Goal: Information Seeking & Learning: Understand process/instructions

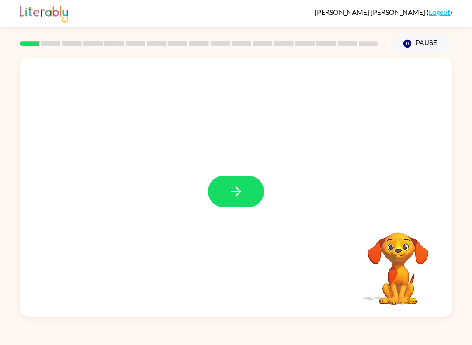
click at [235, 180] on button "button" at bounding box center [236, 192] width 56 height 32
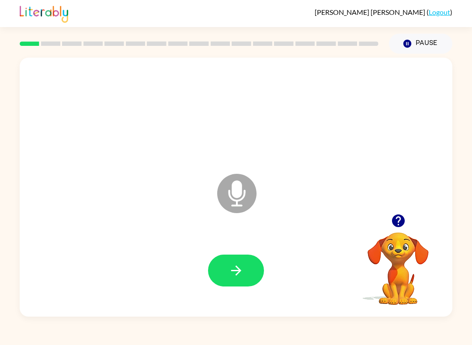
click at [244, 287] on button "button" at bounding box center [236, 271] width 56 height 32
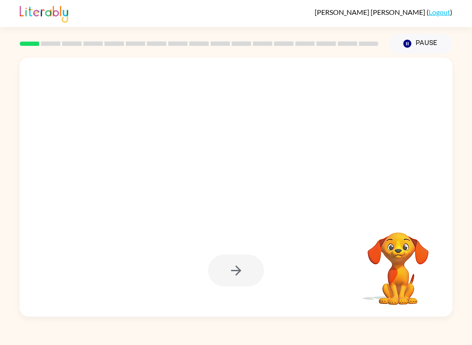
click at [210, 265] on div at bounding box center [236, 271] width 56 height 32
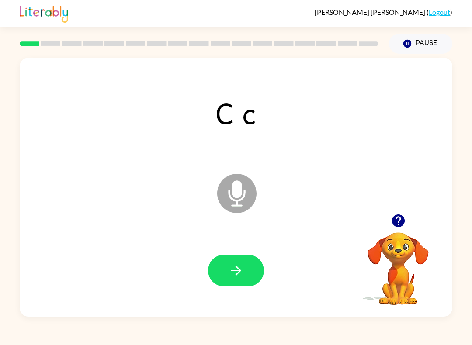
click at [231, 276] on icon "button" at bounding box center [236, 270] width 15 height 15
click at [237, 263] on button "button" at bounding box center [236, 271] width 56 height 32
click at [229, 273] on icon "button" at bounding box center [236, 270] width 15 height 15
click at [238, 281] on button "button" at bounding box center [236, 271] width 56 height 32
click at [225, 272] on button "button" at bounding box center [236, 271] width 56 height 32
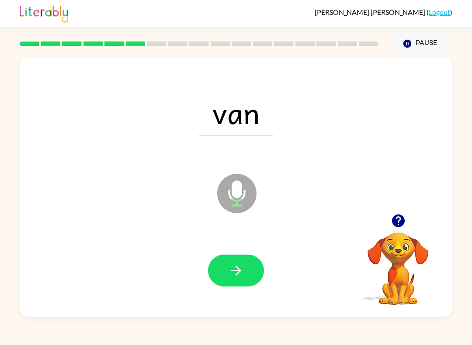
click at [239, 281] on button "button" at bounding box center [236, 271] width 56 height 32
click at [225, 270] on button "button" at bounding box center [236, 271] width 56 height 32
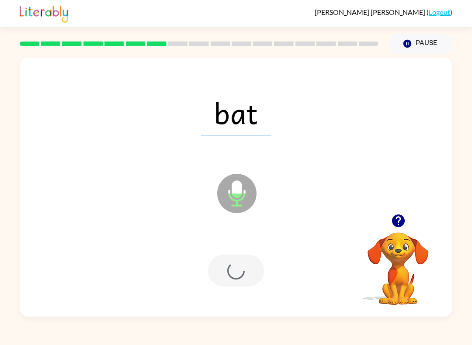
click at [225, 270] on div at bounding box center [236, 271] width 56 height 32
click at [221, 270] on div at bounding box center [236, 271] width 56 height 32
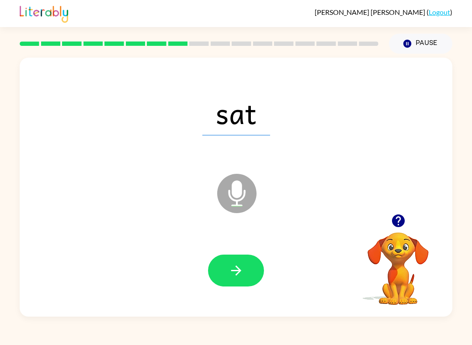
click at [221, 270] on button "button" at bounding box center [236, 271] width 56 height 32
click at [206, 256] on div at bounding box center [235, 271] width 415 height 75
click at [230, 274] on icon "button" at bounding box center [236, 270] width 15 height 15
click at [234, 281] on button "button" at bounding box center [236, 271] width 56 height 32
click at [230, 271] on icon "button" at bounding box center [236, 270] width 15 height 15
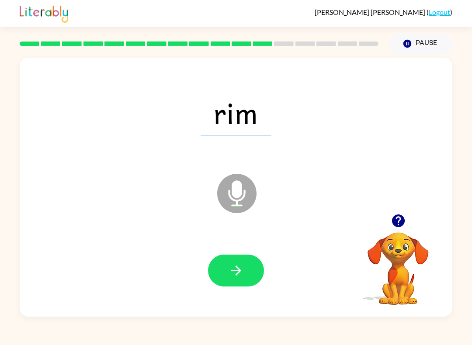
click at [238, 280] on button "button" at bounding box center [236, 271] width 56 height 32
click at [230, 266] on icon "button" at bounding box center [236, 270] width 15 height 15
click at [234, 284] on button "button" at bounding box center [236, 271] width 56 height 32
click at [235, 272] on icon "button" at bounding box center [236, 270] width 15 height 15
click at [245, 284] on button "button" at bounding box center [236, 271] width 56 height 32
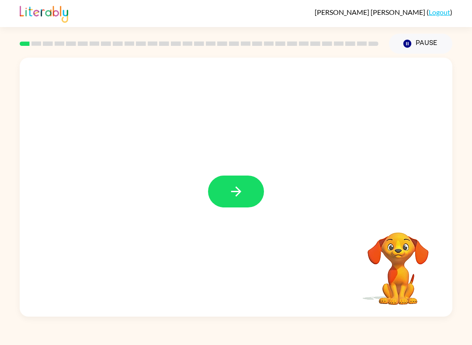
click at [219, 186] on button "button" at bounding box center [236, 192] width 56 height 32
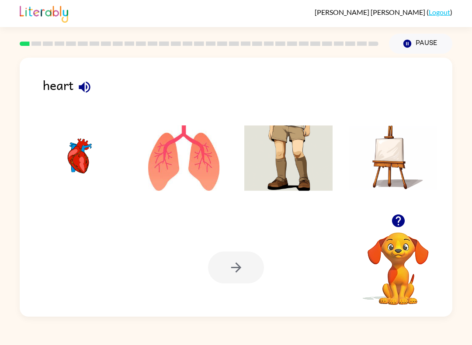
click at [93, 80] on button "button" at bounding box center [84, 87] width 22 height 22
click at [82, 163] on img at bounding box center [79, 159] width 88 height 66
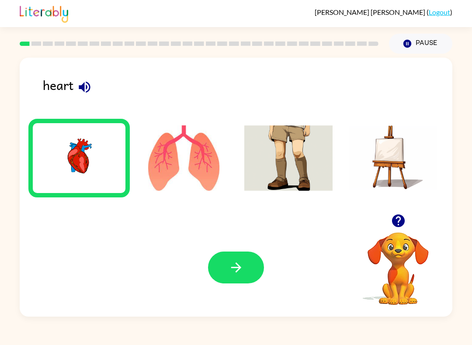
click at [241, 272] on icon "button" at bounding box center [236, 267] width 15 height 15
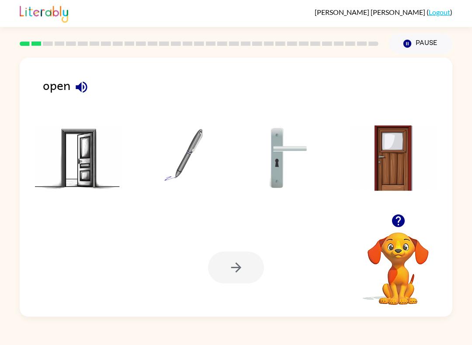
click at [85, 89] on icon "button" at bounding box center [81, 87] width 15 height 15
click at [83, 166] on img at bounding box center [79, 159] width 88 height 66
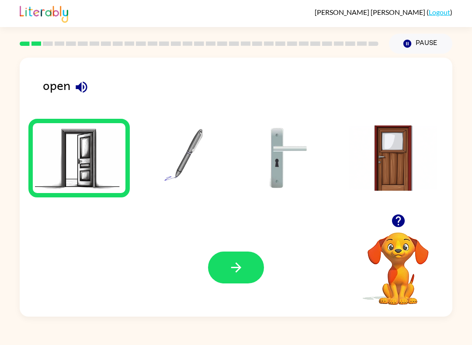
click at [235, 267] on icon "button" at bounding box center [236, 267] width 15 height 15
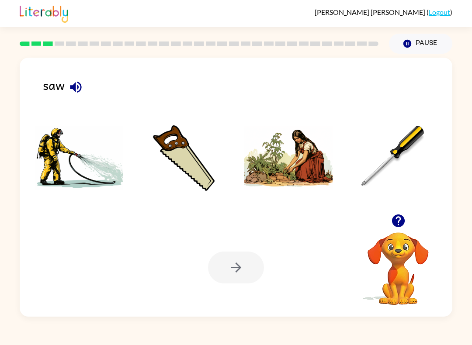
click at [62, 90] on div "saw" at bounding box center [248, 91] width 410 height 32
click at [79, 85] on icon "button" at bounding box center [75, 86] width 11 height 11
click at [181, 149] on img at bounding box center [184, 159] width 88 height 66
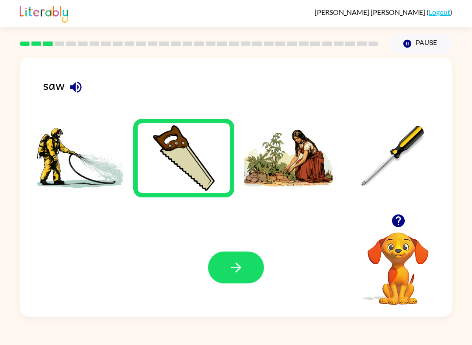
click at [237, 253] on button "button" at bounding box center [236, 268] width 56 height 32
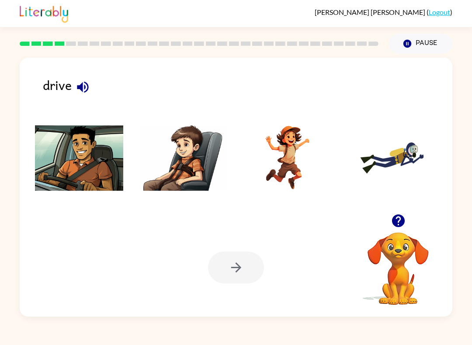
click at [80, 83] on icon "button" at bounding box center [82, 87] width 15 height 15
click at [88, 88] on icon "button" at bounding box center [82, 86] width 11 height 11
click at [84, 84] on icon "button" at bounding box center [82, 86] width 11 height 11
click at [92, 85] on button "button" at bounding box center [83, 87] width 22 height 22
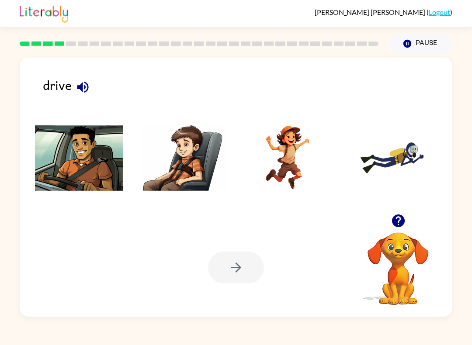
click at [76, 89] on icon "button" at bounding box center [82, 87] width 15 height 15
click at [75, 89] on icon "button" at bounding box center [82, 87] width 15 height 15
click at [84, 84] on icon "button" at bounding box center [82, 87] width 15 height 15
click at [87, 152] on img at bounding box center [79, 159] width 88 height 66
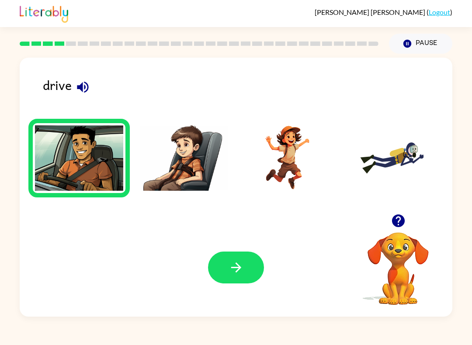
click at [222, 274] on button "button" at bounding box center [236, 268] width 56 height 32
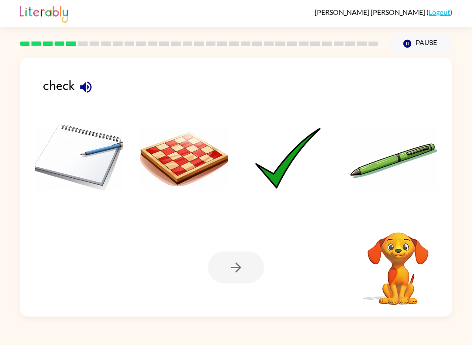
click at [87, 90] on icon "button" at bounding box center [85, 86] width 11 height 11
click at [181, 167] on img at bounding box center [184, 159] width 88 height 66
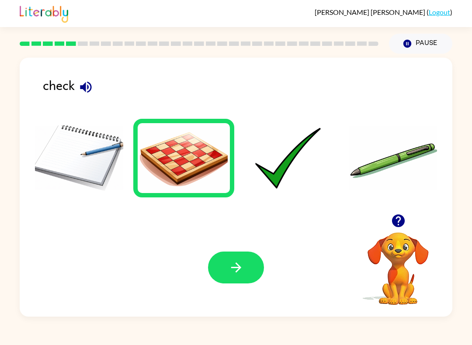
click at [227, 268] on button "button" at bounding box center [236, 268] width 56 height 32
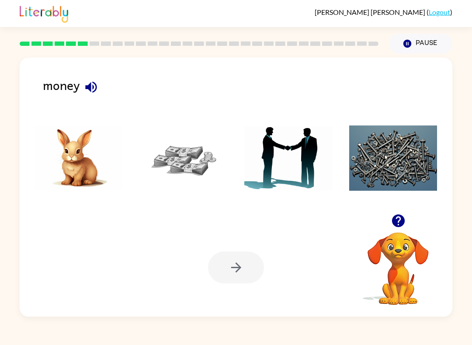
click at [84, 100] on div "money" at bounding box center [248, 91] width 410 height 32
click at [87, 92] on icon "button" at bounding box center [91, 87] width 15 height 15
click at [99, 82] on button "button" at bounding box center [91, 87] width 22 height 22
click at [91, 91] on icon "button" at bounding box center [91, 87] width 15 height 15
click at [192, 168] on img at bounding box center [184, 159] width 88 height 66
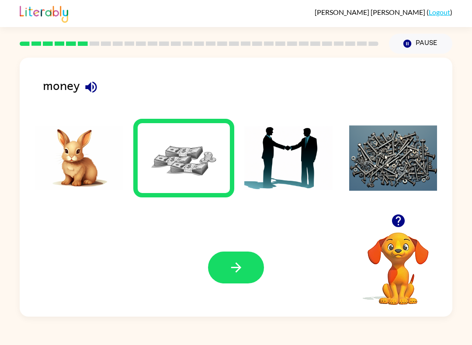
click at [232, 262] on icon "button" at bounding box center [236, 267] width 15 height 15
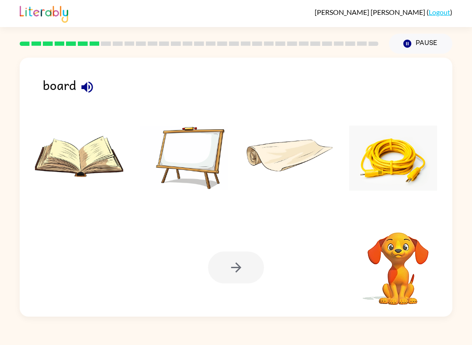
click at [72, 105] on div "board" at bounding box center [248, 91] width 410 height 32
click at [88, 92] on icon "button" at bounding box center [87, 87] width 15 height 15
click at [90, 91] on icon "button" at bounding box center [87, 87] width 15 height 15
click at [185, 153] on img at bounding box center [184, 159] width 88 height 66
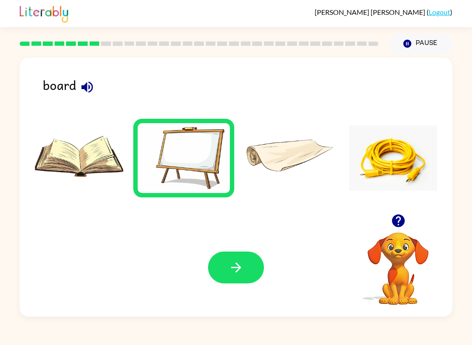
click at [230, 268] on icon "button" at bounding box center [236, 267] width 15 height 15
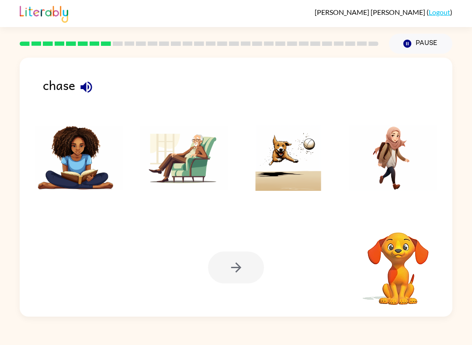
click at [91, 91] on icon "button" at bounding box center [85, 86] width 11 height 11
click at [86, 85] on icon "button" at bounding box center [85, 86] width 11 height 11
click at [83, 85] on icon "button" at bounding box center [86, 87] width 15 height 15
click at [87, 85] on icon "button" at bounding box center [86, 87] width 15 height 15
click at [287, 175] on img at bounding box center [288, 159] width 88 height 66
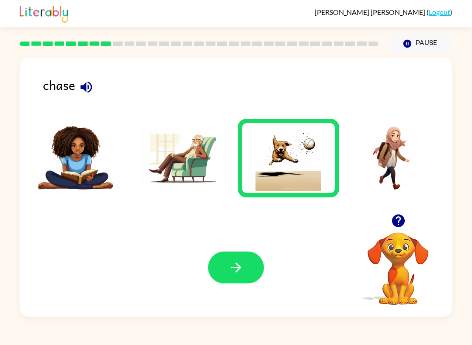
click at [229, 263] on icon "button" at bounding box center [236, 267] width 15 height 15
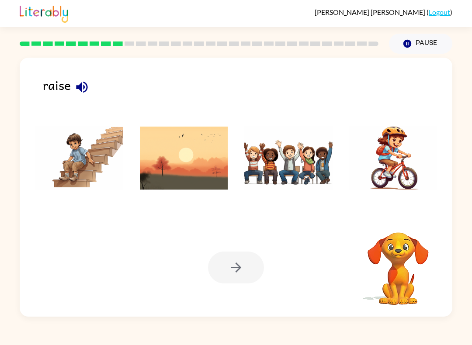
click at [84, 91] on icon "button" at bounding box center [81, 87] width 15 height 15
click at [281, 174] on img at bounding box center [288, 159] width 88 height 66
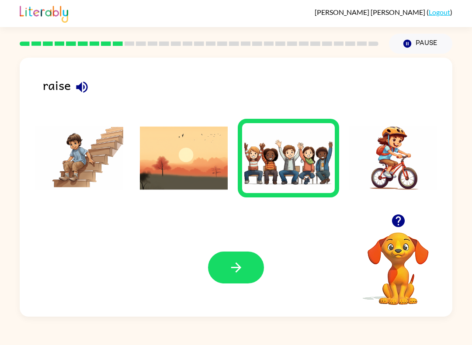
click at [229, 277] on button "button" at bounding box center [236, 268] width 56 height 32
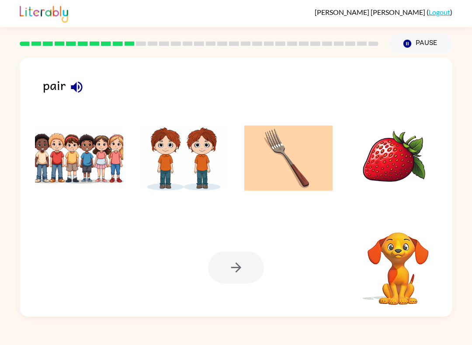
click at [81, 84] on icon "button" at bounding box center [76, 87] width 15 height 15
click at [82, 90] on icon "button" at bounding box center [76, 86] width 11 height 11
click at [75, 90] on icon "button" at bounding box center [76, 86] width 11 height 11
click at [81, 89] on icon "button" at bounding box center [76, 87] width 15 height 15
click at [169, 163] on img at bounding box center [184, 159] width 88 height 66
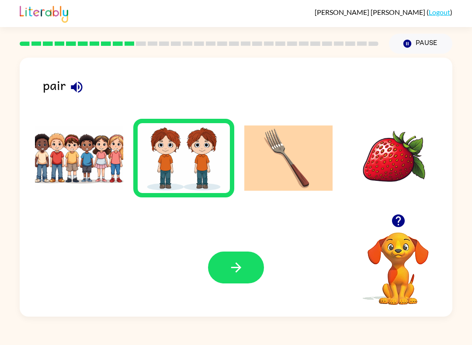
click at [232, 265] on icon "button" at bounding box center [236, 267] width 15 height 15
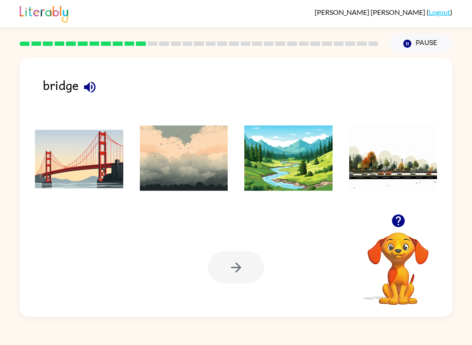
click at [97, 91] on icon "button" at bounding box center [89, 87] width 15 height 15
click at [84, 169] on img at bounding box center [79, 159] width 88 height 66
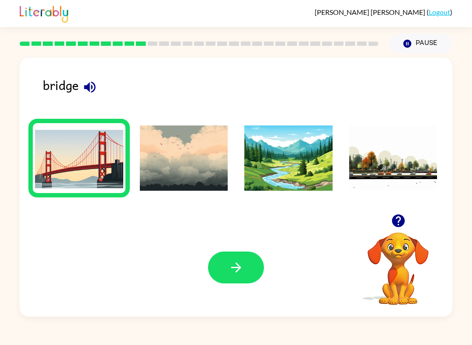
click at [230, 256] on button "button" at bounding box center [236, 268] width 56 height 32
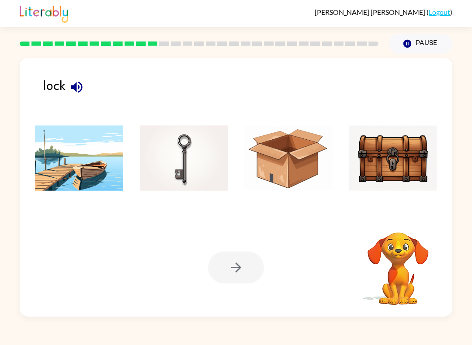
click at [84, 91] on icon "button" at bounding box center [76, 87] width 15 height 15
click at [170, 167] on img at bounding box center [184, 159] width 88 height 66
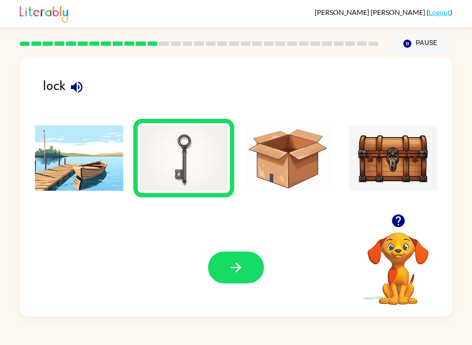
click at [357, 157] on img at bounding box center [393, 159] width 88 height 66
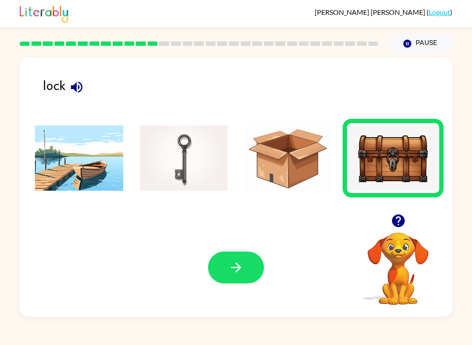
click at [251, 283] on button "button" at bounding box center [236, 268] width 56 height 32
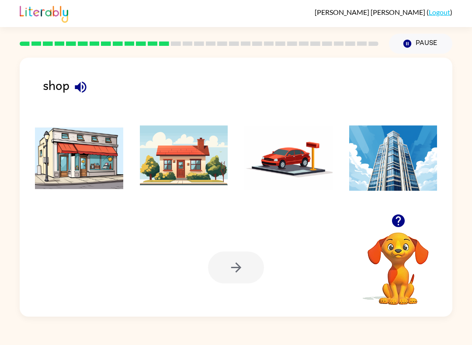
click at [90, 105] on div "shop" at bounding box center [248, 91] width 410 height 32
click at [90, 77] on div "shop" at bounding box center [248, 91] width 410 height 32
click at [89, 80] on div "shop" at bounding box center [248, 91] width 410 height 32
click at [91, 80] on div "shop" at bounding box center [248, 91] width 410 height 32
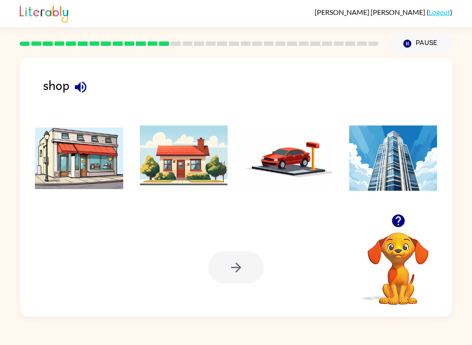
click at [82, 75] on div "shop Your browser must support playing .mp4 files to use Literably. Please try …" at bounding box center [236, 187] width 433 height 259
click at [79, 87] on icon "button" at bounding box center [80, 86] width 11 height 11
click at [68, 166] on img at bounding box center [79, 159] width 88 height 66
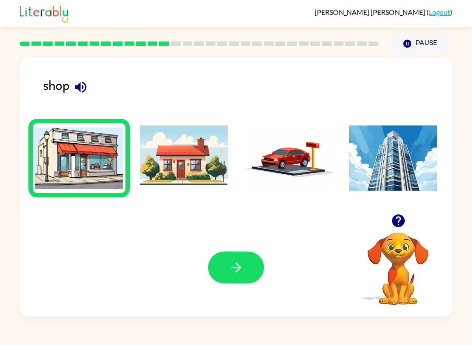
click at [233, 275] on icon "button" at bounding box center [236, 267] width 15 height 15
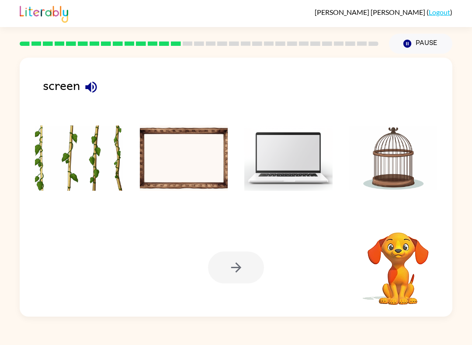
click at [85, 80] on icon "button" at bounding box center [91, 87] width 15 height 15
click at [93, 88] on icon "button" at bounding box center [90, 86] width 11 height 11
click at [96, 92] on icon "button" at bounding box center [91, 87] width 15 height 15
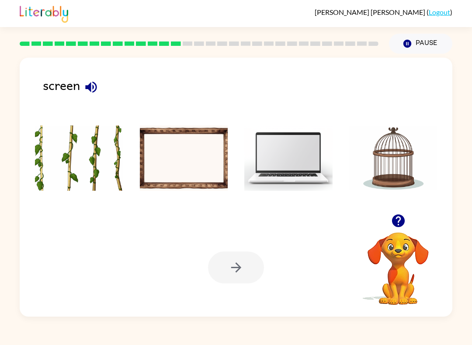
click at [90, 88] on icon "button" at bounding box center [90, 86] width 11 height 11
click at [94, 88] on icon "button" at bounding box center [90, 86] width 11 height 11
click at [92, 87] on icon "button" at bounding box center [91, 87] width 15 height 15
click at [95, 89] on icon "button" at bounding box center [91, 87] width 15 height 15
click at [286, 168] on img at bounding box center [288, 159] width 88 height 66
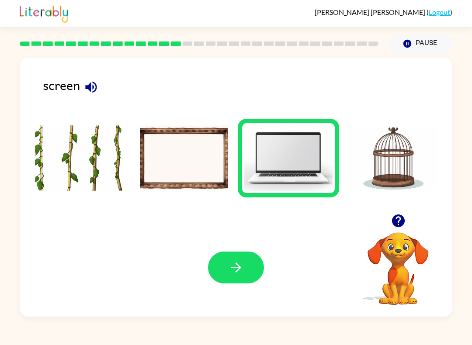
click at [240, 276] on button "button" at bounding box center [236, 268] width 56 height 32
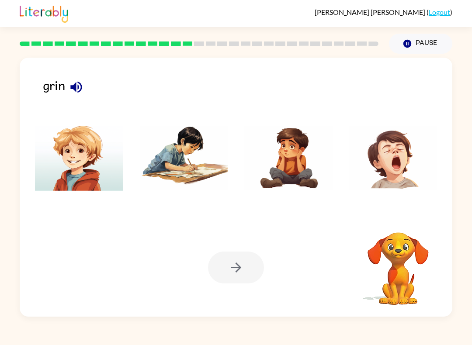
click at [84, 88] on icon "button" at bounding box center [76, 87] width 15 height 15
click at [87, 164] on img at bounding box center [79, 159] width 88 height 66
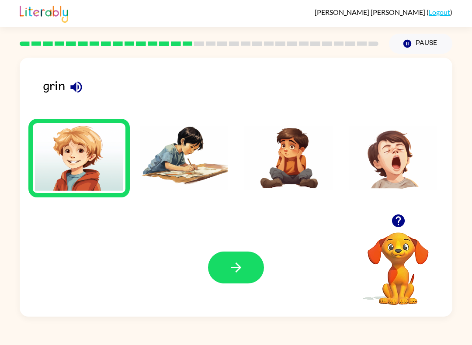
click at [229, 269] on icon "button" at bounding box center [236, 267] width 15 height 15
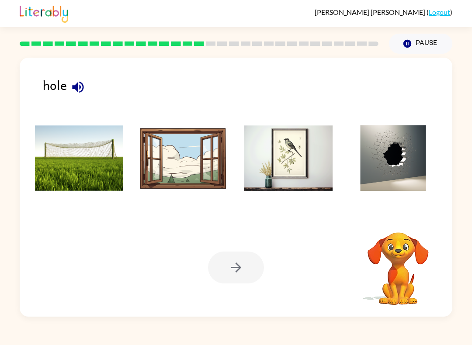
click at [80, 94] on icon "button" at bounding box center [77, 87] width 15 height 15
click at [80, 89] on icon "button" at bounding box center [77, 86] width 11 height 11
click at [396, 153] on img at bounding box center [393, 159] width 88 height 66
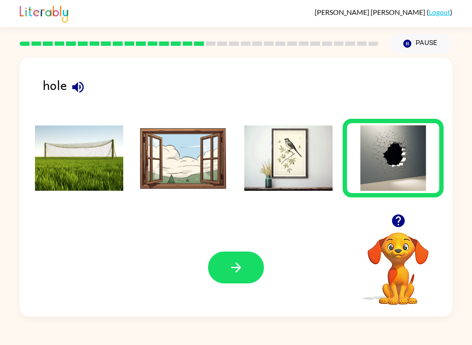
click at [243, 283] on button "button" at bounding box center [236, 268] width 56 height 32
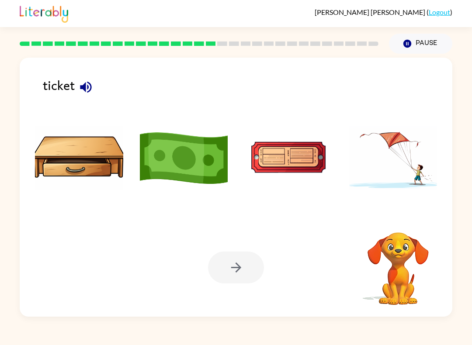
click at [228, 264] on div at bounding box center [236, 268] width 56 height 32
click at [87, 85] on icon "button" at bounding box center [85, 87] width 15 height 15
click at [87, 87] on icon "button" at bounding box center [85, 87] width 15 height 15
click at [286, 152] on img at bounding box center [288, 159] width 88 height 66
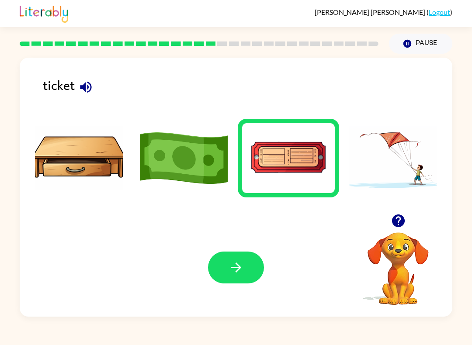
click at [222, 265] on button "button" at bounding box center [236, 268] width 56 height 32
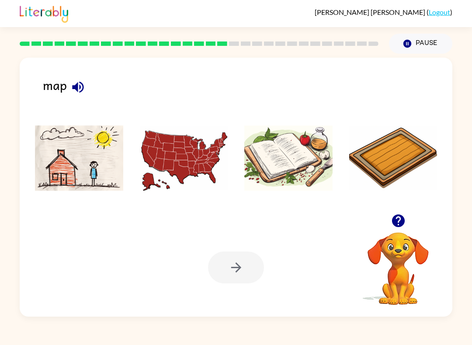
click at [84, 92] on icon "button" at bounding box center [77, 87] width 15 height 15
click at [177, 157] on img at bounding box center [184, 159] width 88 height 66
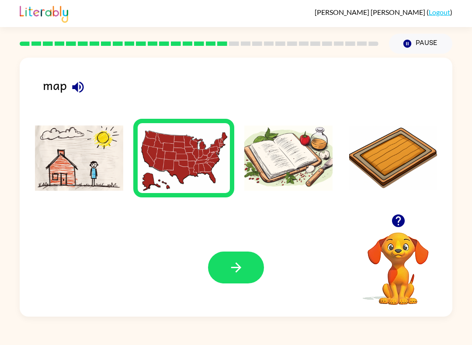
click at [224, 263] on button "button" at bounding box center [236, 268] width 56 height 32
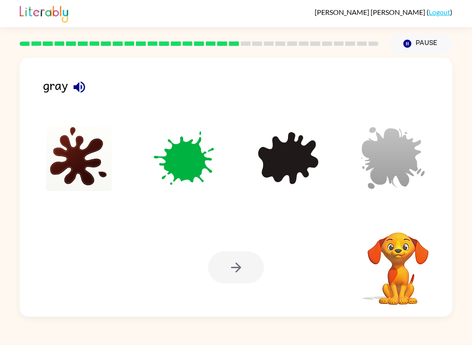
click at [88, 91] on button "button" at bounding box center [79, 87] width 22 height 22
click at [89, 91] on button "button" at bounding box center [79, 87] width 22 height 22
click at [384, 159] on img at bounding box center [393, 159] width 88 height 66
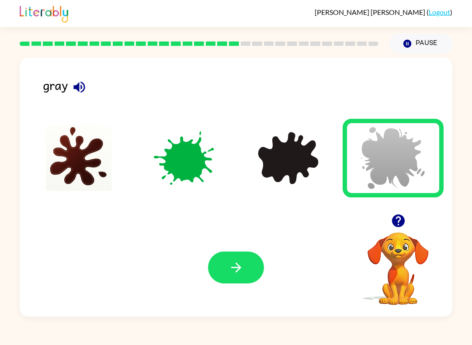
click at [241, 272] on icon "button" at bounding box center [236, 267] width 15 height 15
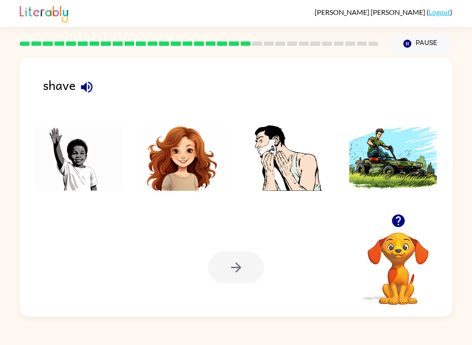
click at [83, 85] on icon "button" at bounding box center [86, 87] width 15 height 15
click at [269, 157] on img at bounding box center [288, 159] width 88 height 66
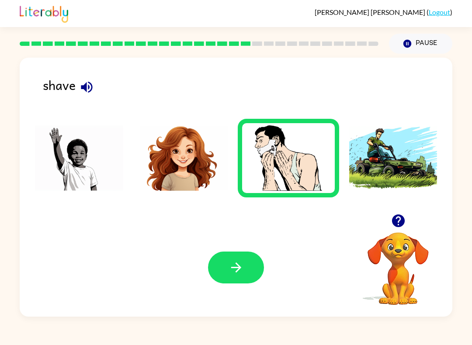
click at [225, 274] on button "button" at bounding box center [236, 268] width 56 height 32
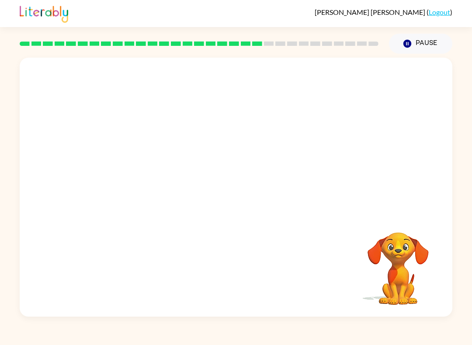
click at [162, 70] on video "Your browser must support playing .mp4 files to use Literably. Please try using…" at bounding box center [236, 136] width 433 height 157
click at [158, 69] on video "Your browser must support playing .mp4 files to use Literably. Please try using…" at bounding box center [236, 136] width 433 height 157
click at [159, 70] on video "Your browser must support playing .mp4 files to use Literably. Please try using…" at bounding box center [236, 136] width 433 height 157
click at [161, 69] on video "Your browser must support playing .mp4 files to use Literably. Please try using…" at bounding box center [236, 136] width 433 height 157
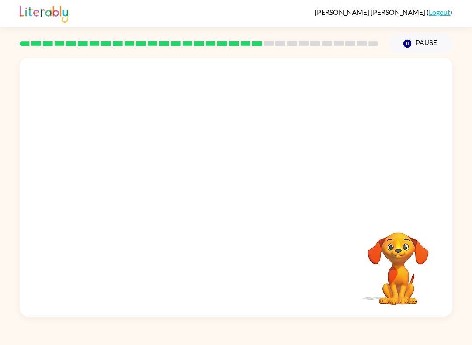
click at [160, 69] on video "Your browser must support playing .mp4 files to use Literably. Please try using…" at bounding box center [236, 136] width 433 height 157
click at [169, 71] on video "Your browser must support playing .mp4 files to use Literably. Please try using…" at bounding box center [236, 136] width 433 height 157
click at [160, 67] on video "Your browser must support playing .mp4 files to use Literably. Please try using…" at bounding box center [236, 136] width 433 height 157
click at [161, 63] on video "Your browser must support playing .mp4 files to use Literably. Please try using…" at bounding box center [236, 136] width 433 height 157
click at [166, 67] on video "Your browser must support playing .mp4 files to use Literably. Please try using…" at bounding box center [236, 136] width 433 height 157
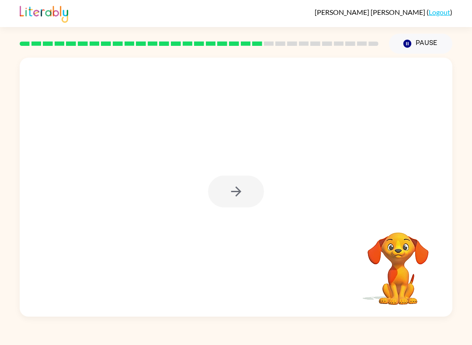
click at [256, 186] on div at bounding box center [236, 192] width 56 height 32
click at [237, 175] on div at bounding box center [236, 187] width 433 height 259
click at [232, 174] on div at bounding box center [236, 187] width 433 height 259
click at [231, 174] on div at bounding box center [236, 187] width 433 height 259
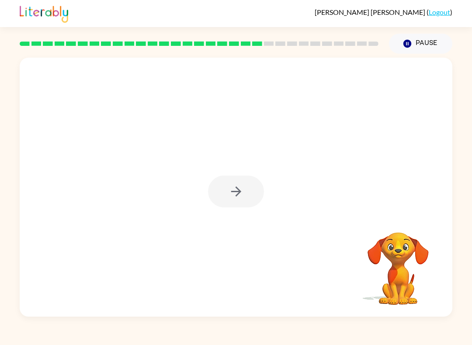
click at [239, 184] on button "button" at bounding box center [236, 192] width 56 height 32
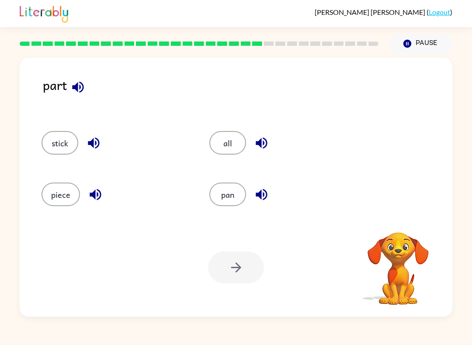
click at [70, 81] on icon "button" at bounding box center [77, 87] width 15 height 15
click at [80, 87] on icon "button" at bounding box center [77, 86] width 11 height 11
click at [74, 83] on icon "button" at bounding box center [77, 87] width 15 height 15
click at [80, 87] on icon "button" at bounding box center [77, 86] width 11 height 11
click at [74, 84] on icon "button" at bounding box center [77, 87] width 15 height 15
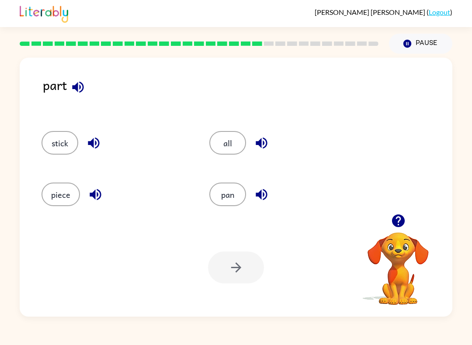
click at [46, 136] on button "stick" at bounding box center [60, 143] width 37 height 24
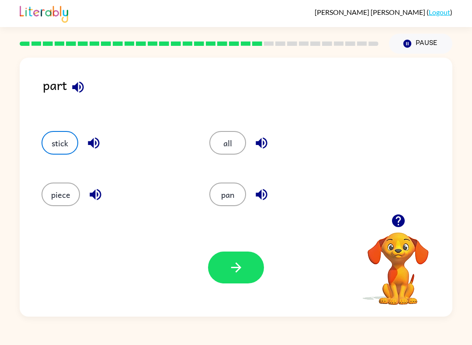
click at [94, 148] on icon "button" at bounding box center [93, 143] width 15 height 15
click at [88, 200] on icon "button" at bounding box center [95, 194] width 15 height 15
click at [258, 142] on icon "button" at bounding box center [261, 143] width 15 height 15
click at [262, 188] on icon "button" at bounding box center [261, 194] width 15 height 15
click at [59, 188] on button "piece" at bounding box center [61, 195] width 38 height 24
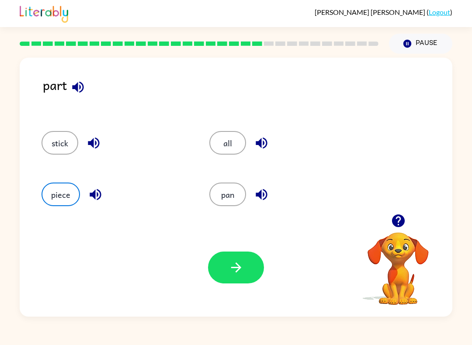
click at [237, 271] on icon "button" at bounding box center [236, 268] width 10 height 10
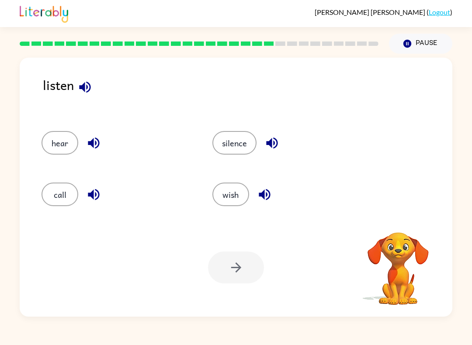
click at [87, 88] on icon "button" at bounding box center [84, 86] width 11 height 11
click at [95, 142] on icon "button" at bounding box center [93, 143] width 11 height 11
click at [63, 138] on button "hear" at bounding box center [60, 143] width 37 height 24
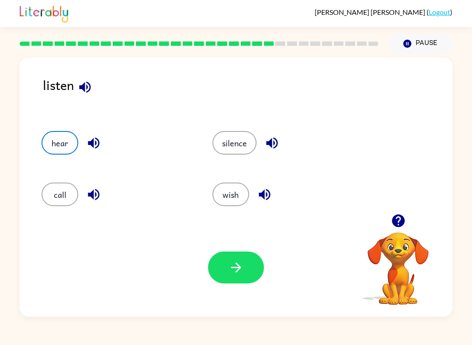
click at [231, 265] on icon "button" at bounding box center [236, 267] width 15 height 15
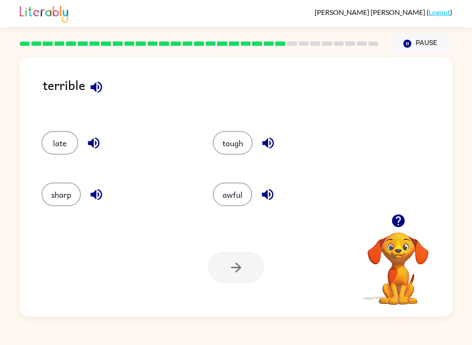
click at [101, 94] on icon "button" at bounding box center [96, 87] width 15 height 15
click at [103, 142] on button "button" at bounding box center [94, 143] width 22 height 22
click at [94, 140] on icon "button" at bounding box center [93, 143] width 11 height 11
click at [97, 148] on icon "button" at bounding box center [93, 143] width 11 height 11
click at [94, 139] on icon "button" at bounding box center [93, 143] width 11 height 11
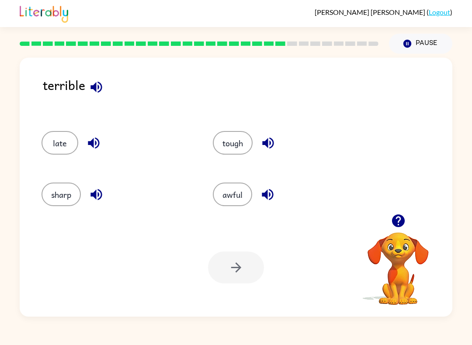
click at [100, 195] on icon "button" at bounding box center [96, 194] width 11 height 11
click at [263, 142] on icon "button" at bounding box center [268, 143] width 15 height 15
click at [271, 194] on icon "button" at bounding box center [267, 194] width 15 height 15
click at [230, 187] on button "awful" at bounding box center [232, 195] width 39 height 24
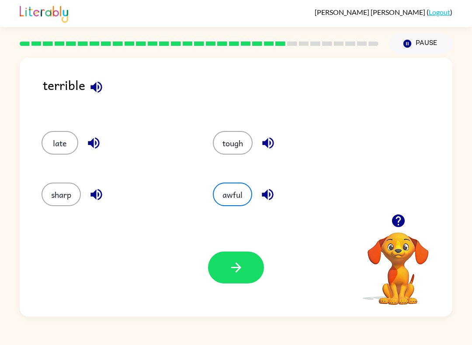
click at [232, 277] on button "button" at bounding box center [236, 268] width 56 height 32
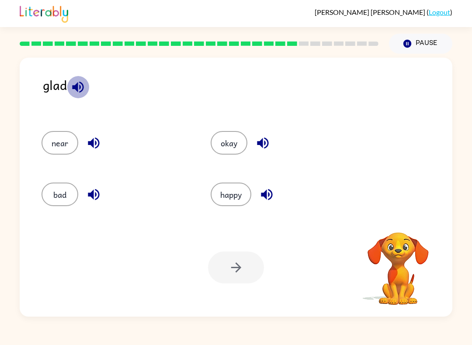
click at [80, 87] on icon "button" at bounding box center [77, 86] width 11 height 11
click at [80, 88] on icon "button" at bounding box center [77, 86] width 11 height 11
click at [82, 84] on icon "button" at bounding box center [77, 86] width 11 height 11
click at [80, 81] on icon "button" at bounding box center [77, 87] width 15 height 15
click at [99, 140] on icon "button" at bounding box center [93, 143] width 15 height 15
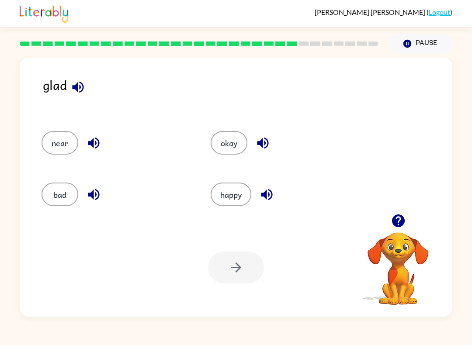
click at [93, 188] on icon "button" at bounding box center [93, 194] width 15 height 15
click at [260, 194] on icon "button" at bounding box center [266, 194] width 15 height 15
click at [233, 197] on button "happy" at bounding box center [231, 195] width 41 height 24
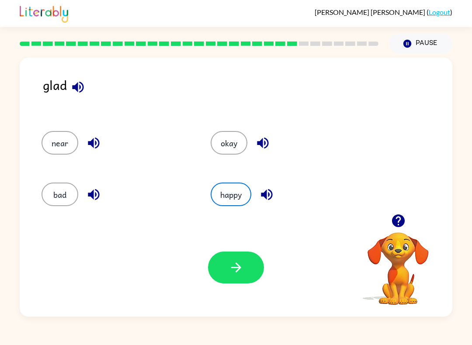
click at [239, 267] on icon "button" at bounding box center [236, 268] width 10 height 10
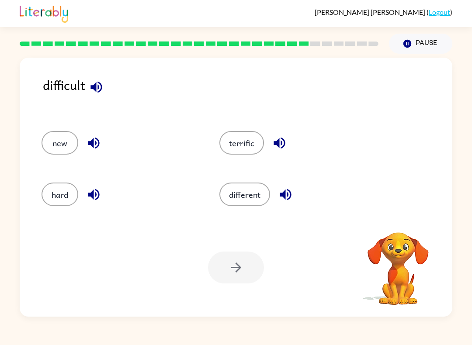
click at [98, 149] on icon "button" at bounding box center [93, 143] width 15 height 15
click at [91, 80] on icon "button" at bounding box center [96, 87] width 15 height 15
click at [100, 84] on icon "button" at bounding box center [96, 86] width 11 height 11
click at [100, 87] on icon "button" at bounding box center [96, 87] width 15 height 15
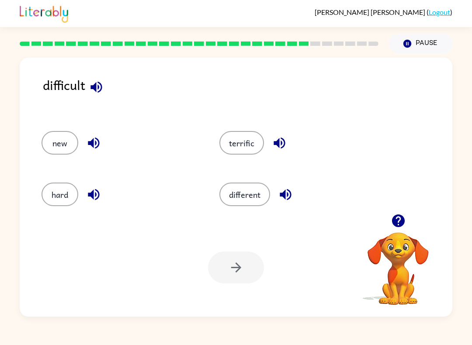
click at [94, 84] on icon "button" at bounding box center [96, 87] width 15 height 15
click at [94, 143] on icon "button" at bounding box center [93, 143] width 11 height 11
click at [85, 190] on button "button" at bounding box center [94, 195] width 22 height 22
click at [284, 140] on icon "button" at bounding box center [279, 143] width 15 height 15
click at [281, 198] on icon "button" at bounding box center [285, 194] width 15 height 15
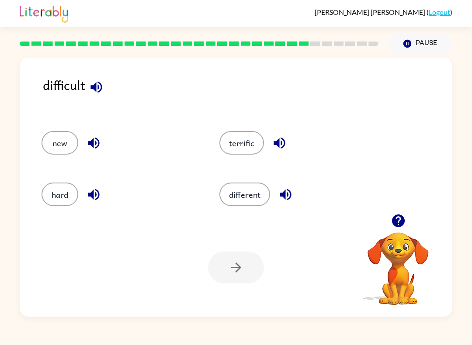
click at [56, 191] on button "hard" at bounding box center [60, 195] width 37 height 24
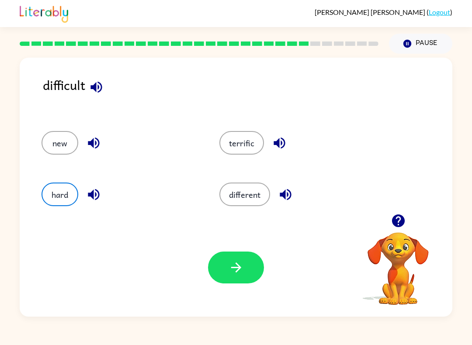
click at [228, 264] on button "button" at bounding box center [236, 268] width 56 height 32
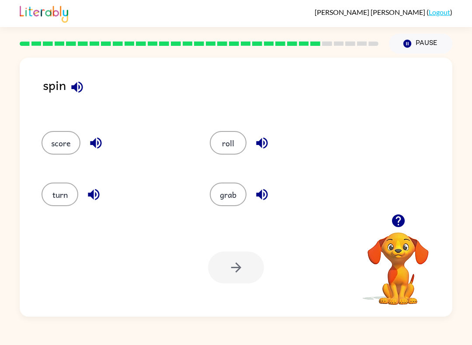
click at [77, 87] on icon "button" at bounding box center [76, 86] width 11 height 11
click at [99, 140] on icon "button" at bounding box center [95, 143] width 11 height 11
click at [95, 186] on button "button" at bounding box center [94, 195] width 22 height 22
click at [266, 201] on icon "button" at bounding box center [262, 194] width 15 height 15
click at [262, 193] on icon "button" at bounding box center [262, 194] width 15 height 15
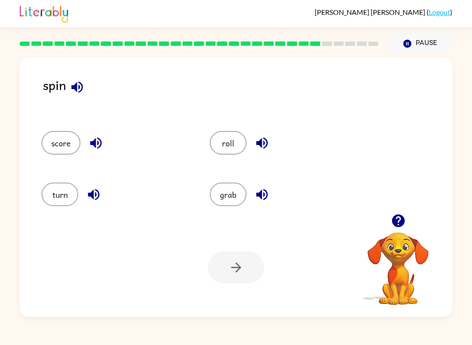
click at [259, 139] on icon "button" at bounding box center [262, 143] width 15 height 15
click at [61, 193] on button "turn" at bounding box center [60, 195] width 37 height 24
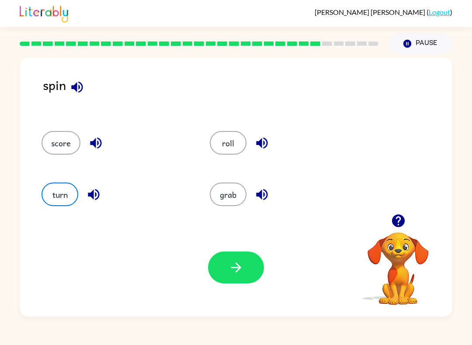
click at [220, 133] on button "roll" at bounding box center [228, 143] width 37 height 24
click at [233, 265] on icon "button" at bounding box center [236, 267] width 15 height 15
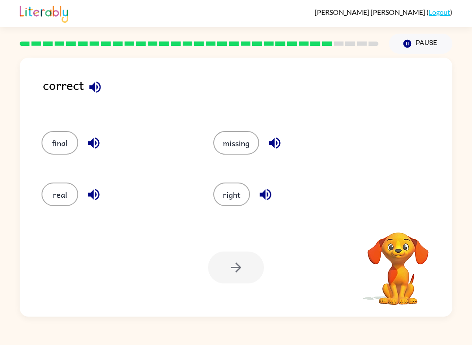
click at [99, 92] on icon "button" at bounding box center [94, 86] width 11 height 11
click at [90, 86] on icon "button" at bounding box center [94, 87] width 15 height 15
click at [98, 84] on icon "button" at bounding box center [94, 87] width 15 height 15
click at [96, 83] on icon "button" at bounding box center [94, 87] width 15 height 15
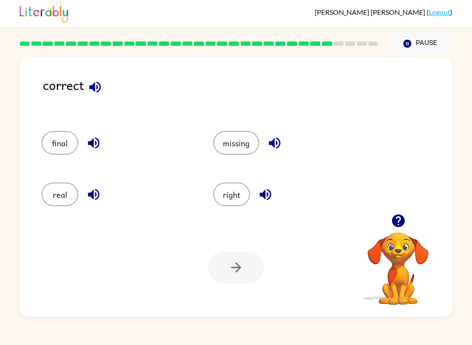
click at [100, 145] on icon "button" at bounding box center [93, 143] width 15 height 15
click at [98, 141] on icon "button" at bounding box center [93, 143] width 11 height 11
click at [95, 192] on icon "button" at bounding box center [93, 194] width 15 height 15
click at [285, 143] on button "button" at bounding box center [275, 143] width 22 height 22
click at [259, 195] on icon "button" at bounding box center [265, 194] width 15 height 15
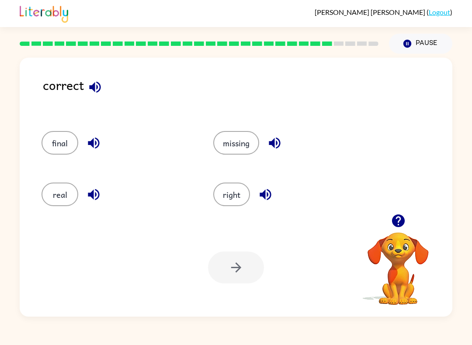
click at [233, 181] on div "right" at bounding box center [283, 192] width 172 height 52
click at [221, 187] on button "right" at bounding box center [231, 195] width 37 height 24
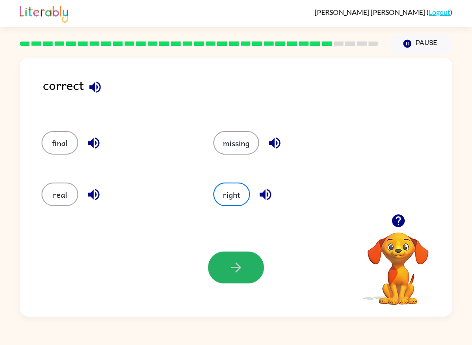
click at [230, 266] on icon "button" at bounding box center [236, 267] width 15 height 15
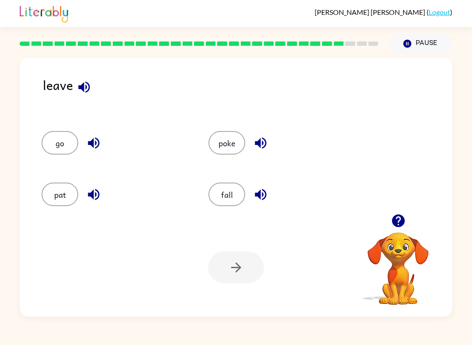
click at [87, 89] on icon "button" at bounding box center [84, 87] width 15 height 15
click at [90, 141] on icon "button" at bounding box center [93, 143] width 15 height 15
click at [58, 142] on button "go" at bounding box center [60, 143] width 37 height 24
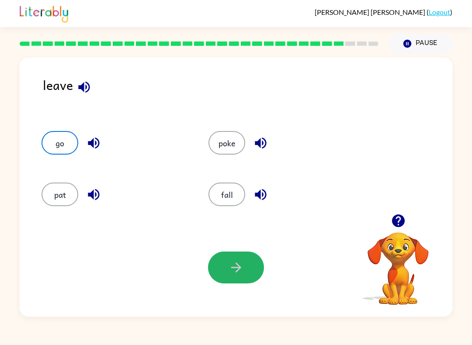
click at [236, 257] on button "button" at bounding box center [236, 268] width 56 height 32
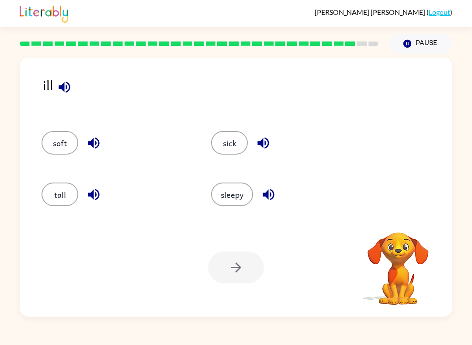
click at [73, 91] on button "button" at bounding box center [64, 87] width 22 height 22
click at [64, 83] on icon "button" at bounding box center [64, 87] width 15 height 15
click at [76, 80] on div "ill" at bounding box center [248, 94] width 410 height 38
click at [68, 85] on icon "button" at bounding box center [64, 86] width 11 height 11
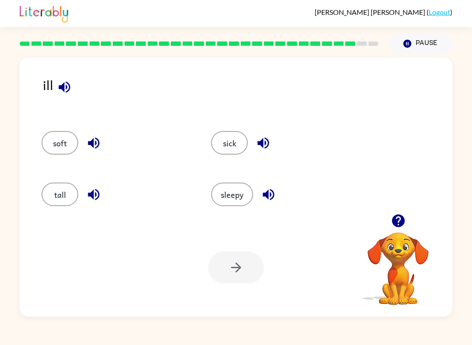
click at [73, 87] on button "button" at bounding box center [64, 87] width 22 height 22
click at [62, 84] on icon "button" at bounding box center [64, 87] width 15 height 15
click at [98, 136] on button "button" at bounding box center [94, 143] width 22 height 22
click at [97, 192] on icon "button" at bounding box center [93, 194] width 11 height 11
click at [259, 142] on icon "button" at bounding box center [263, 143] width 15 height 15
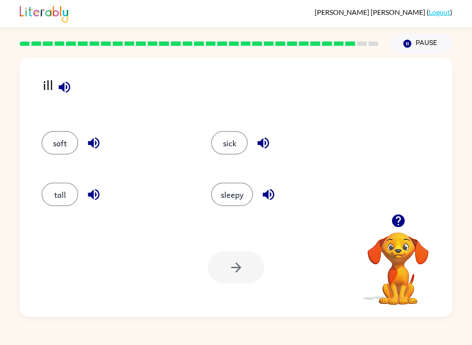
click at [269, 189] on icon "button" at bounding box center [268, 194] width 15 height 15
click at [226, 136] on button "sick" at bounding box center [229, 143] width 37 height 24
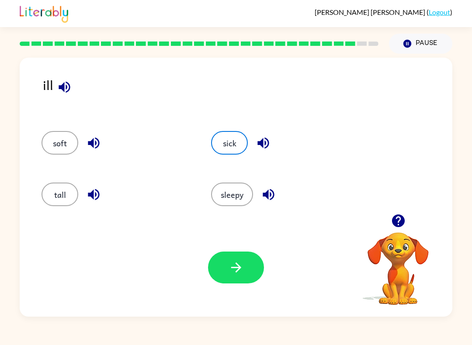
click at [230, 272] on icon "button" at bounding box center [236, 267] width 15 height 15
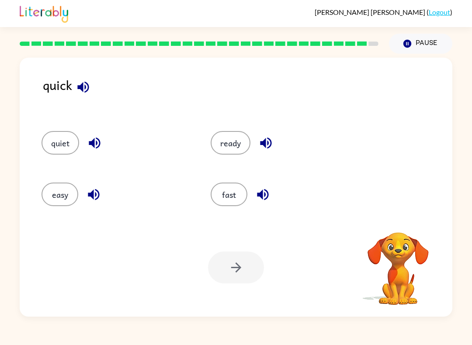
click at [90, 86] on icon "button" at bounding box center [83, 87] width 15 height 15
click at [83, 87] on icon "button" at bounding box center [82, 86] width 11 height 11
click at [87, 84] on icon "button" at bounding box center [82, 86] width 11 height 11
click at [80, 87] on icon "button" at bounding box center [82, 86] width 11 height 11
click at [92, 146] on icon "button" at bounding box center [94, 143] width 15 height 15
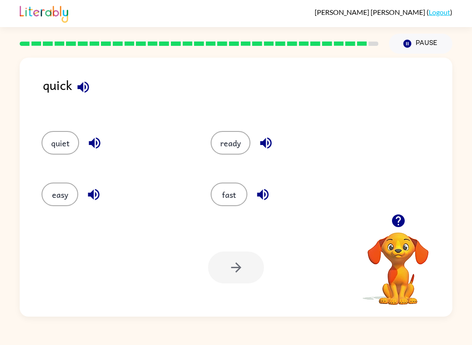
click at [94, 190] on icon "button" at bounding box center [93, 194] width 15 height 15
click at [263, 192] on icon "button" at bounding box center [262, 194] width 15 height 15
click at [265, 135] on button "button" at bounding box center [266, 143] width 22 height 22
click at [68, 147] on button "quiet" at bounding box center [61, 143] width 38 height 24
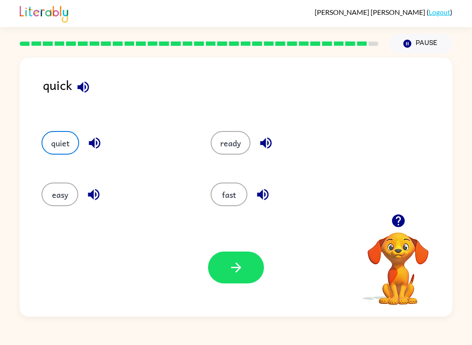
click at [232, 283] on button "button" at bounding box center [236, 268] width 56 height 32
